Goal: Task Accomplishment & Management: Manage account settings

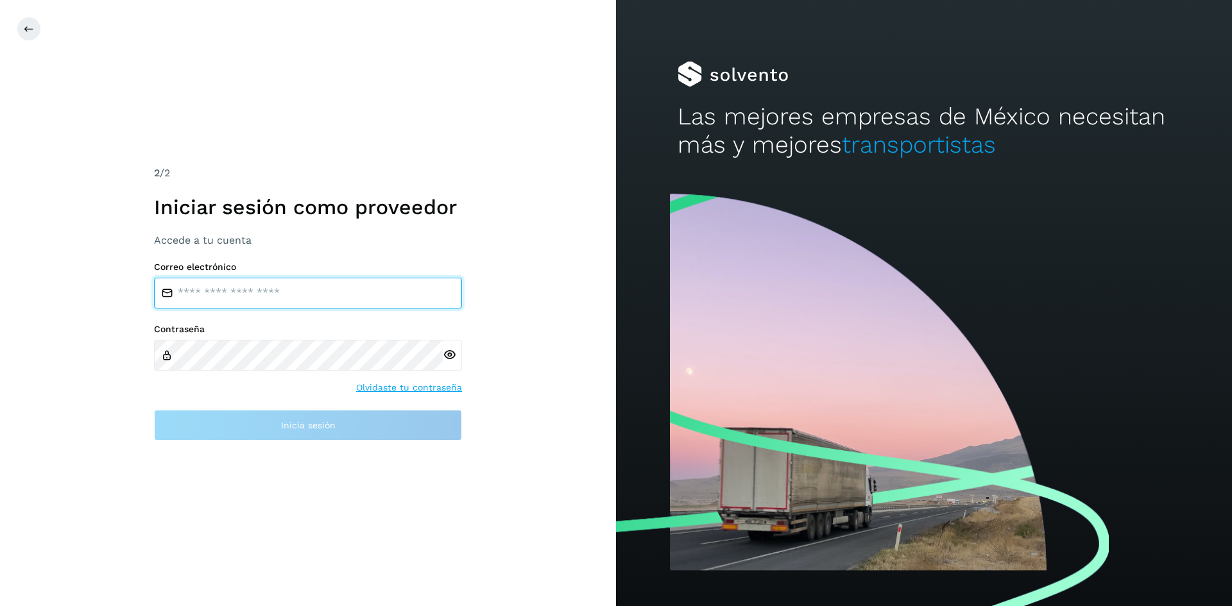
type input "**********"
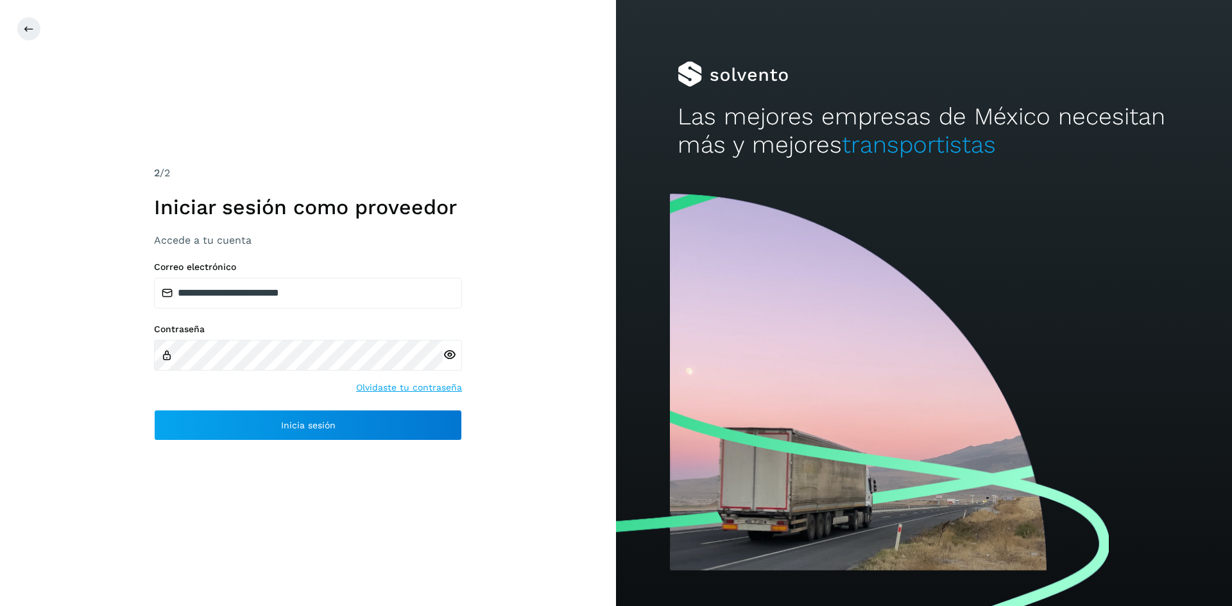
click at [486, 404] on div "**********" at bounding box center [308, 303] width 616 height 606
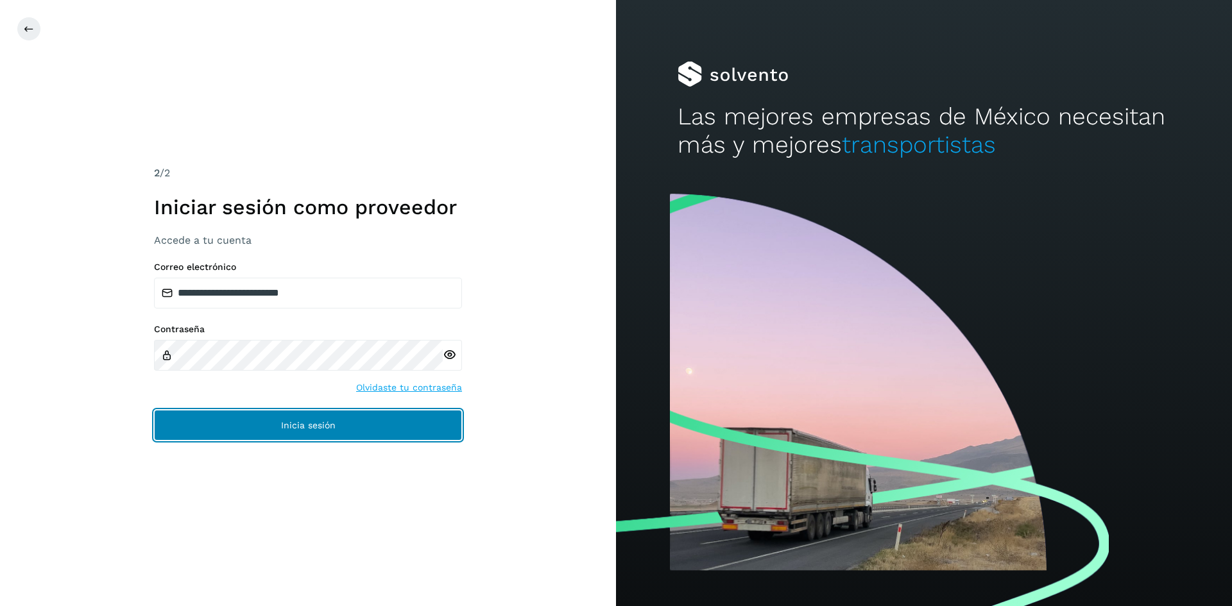
click at [441, 425] on button "Inicia sesión" at bounding box center [308, 425] width 308 height 31
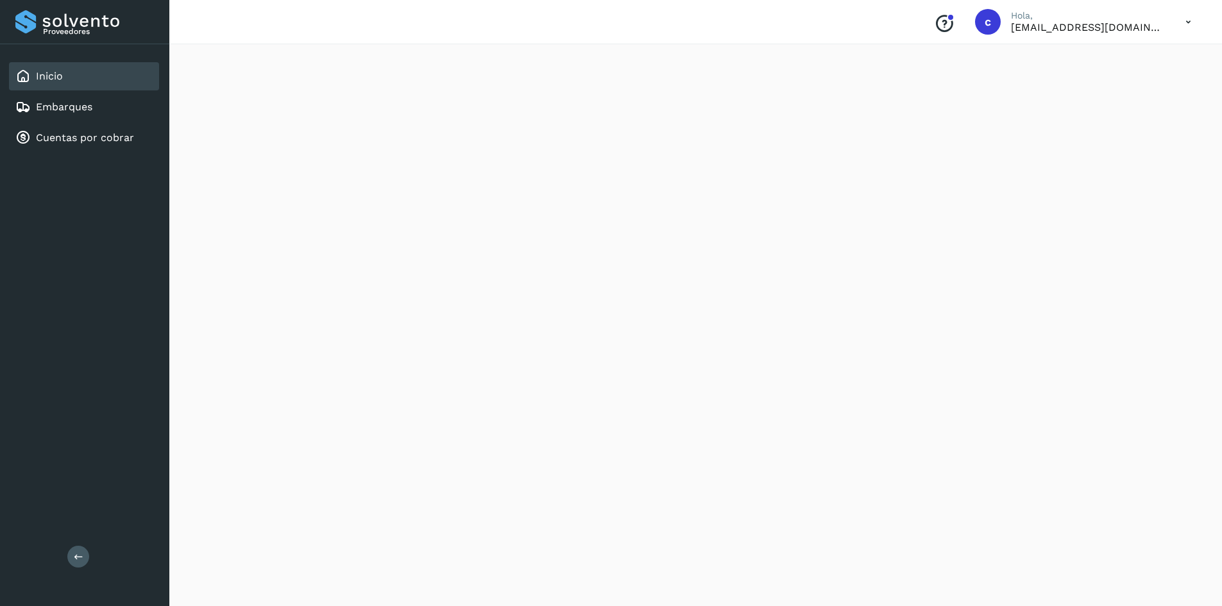
scroll to position [1027, 0]
